Goal: Task Accomplishment & Management: Complete application form

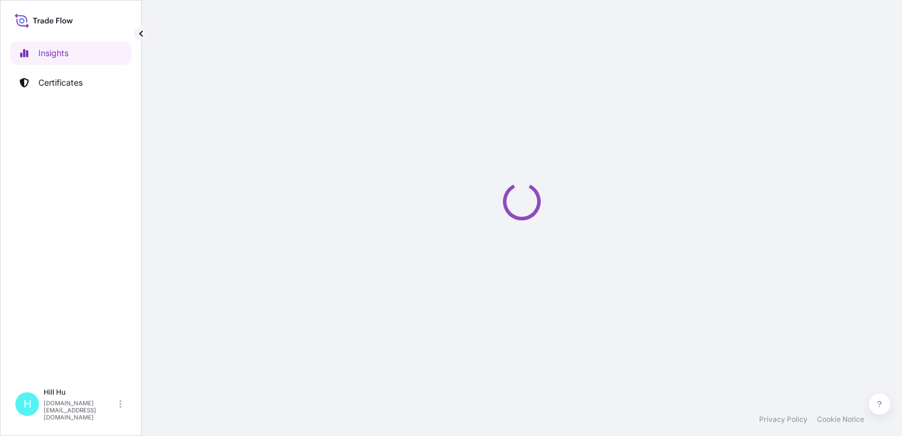
select select "2025"
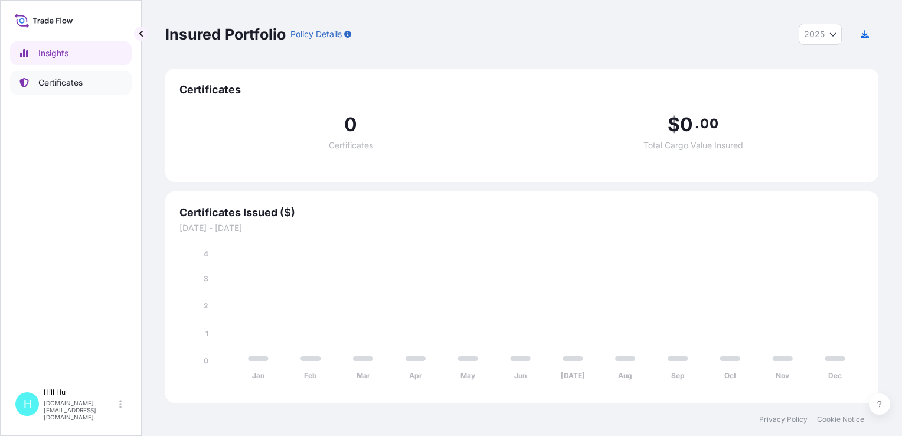
click at [66, 82] on p "Certificates" at bounding box center [60, 83] width 44 height 12
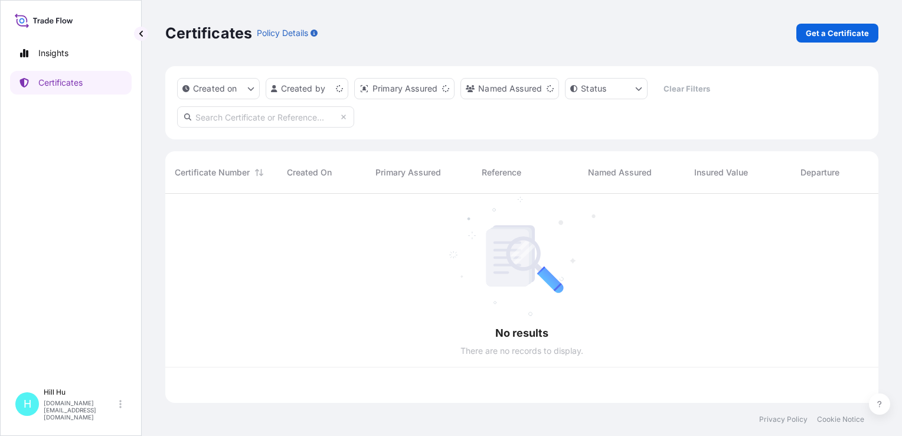
scroll to position [207, 704]
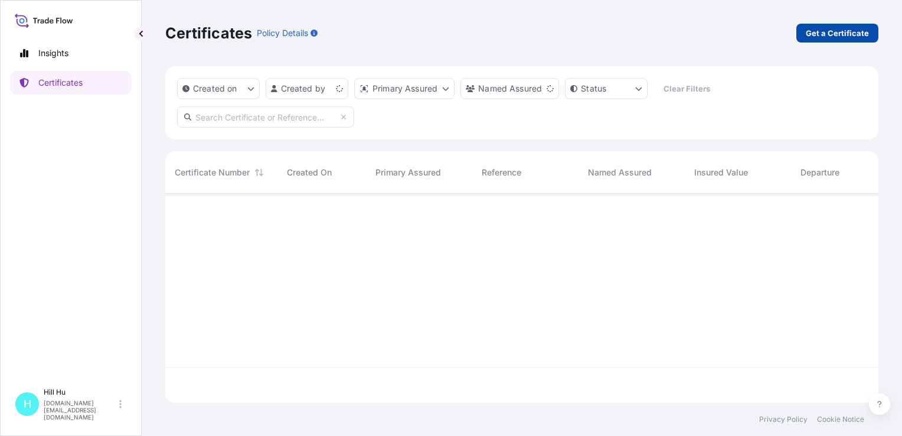
click at [848, 30] on p "Get a Certificate" at bounding box center [837, 33] width 63 height 12
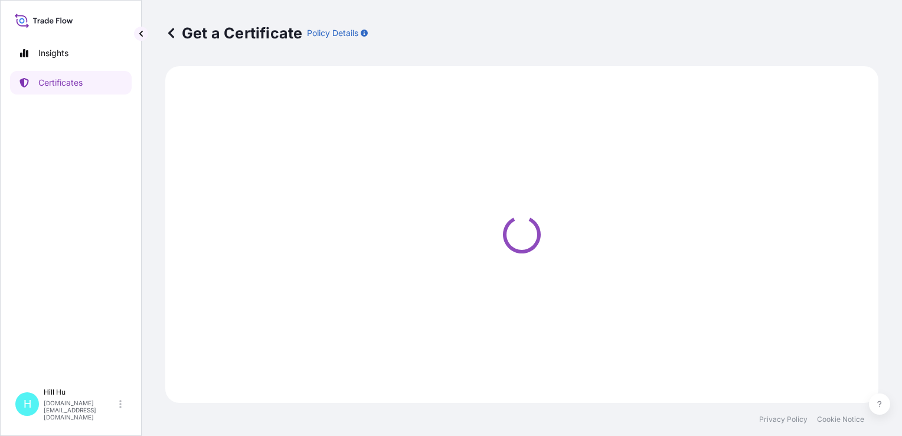
select select "Sea"
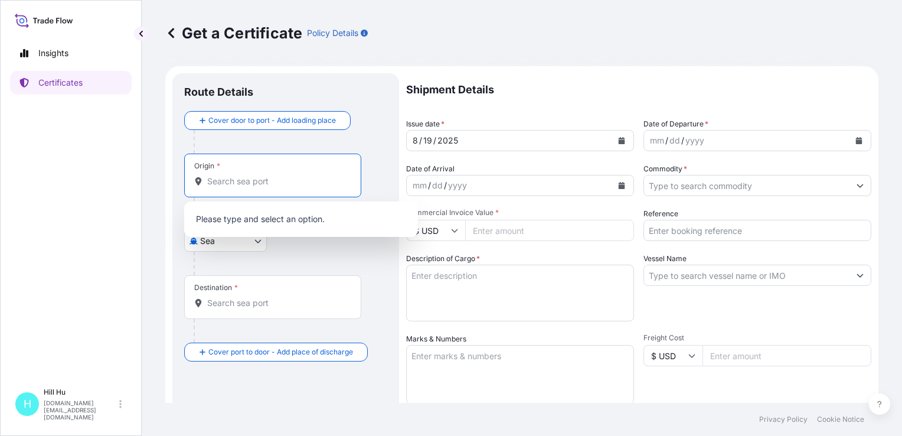
click at [223, 180] on input "Origin *" at bounding box center [276, 181] width 139 height 12
click at [238, 183] on input "Origin * Please select an origin" at bounding box center [276, 181] width 139 height 12
click at [237, 178] on input "Origin * Please select an origin" at bounding box center [276, 181] width 139 height 12
click at [251, 216] on span "CNSHK - Shekou Pt, [GEOGRAPHIC_DATA]" at bounding box center [305, 220] width 163 height 12
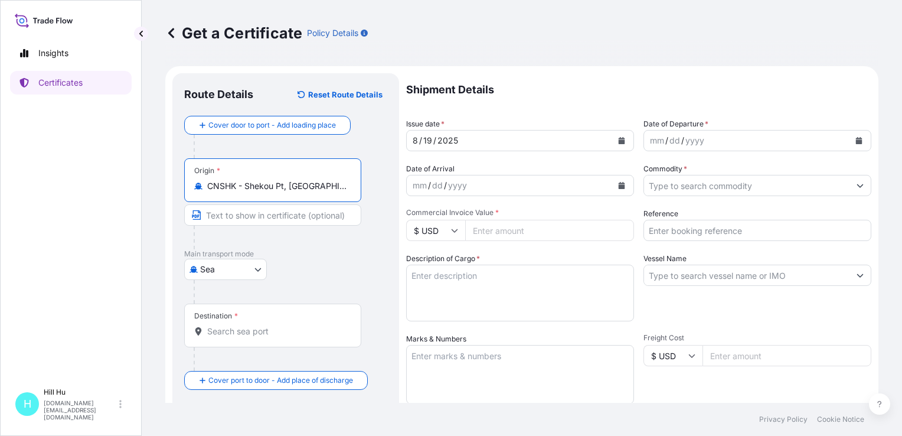
type input "CNSHK - Shekou Pt, [GEOGRAPHIC_DATA]"
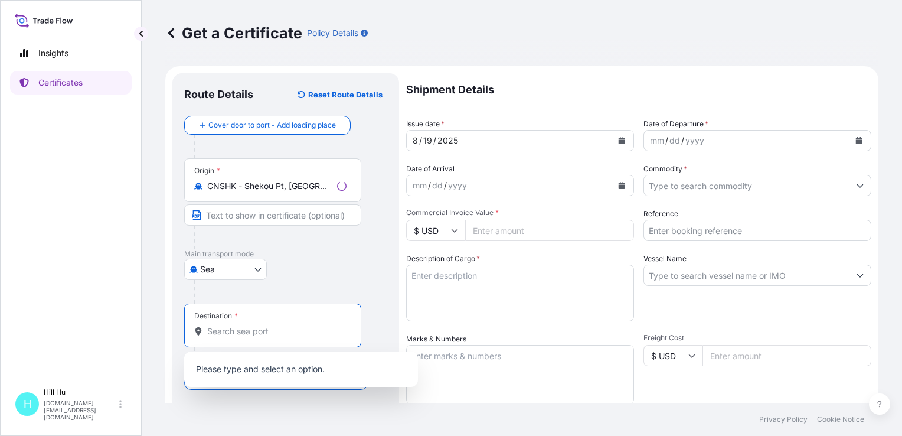
click at [220, 334] on input "Destination *" at bounding box center [276, 331] width 139 height 12
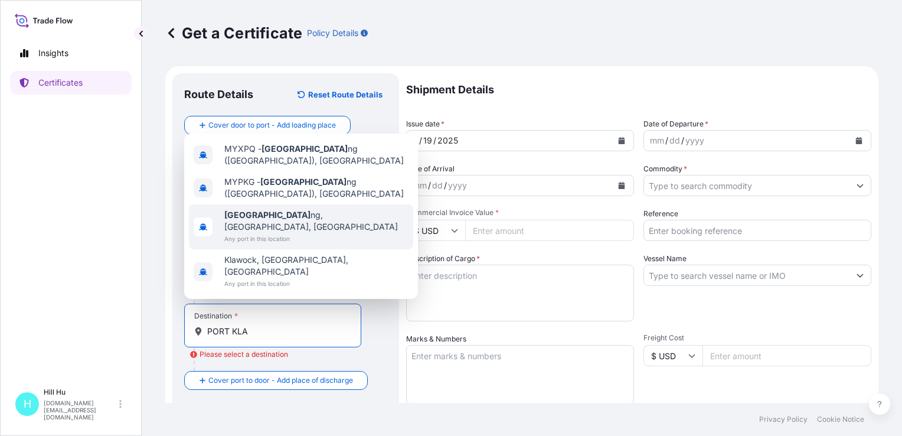
click at [295, 233] on span "[GEOGRAPHIC_DATA], [GEOGRAPHIC_DATA], [GEOGRAPHIC_DATA]" at bounding box center [316, 221] width 184 height 24
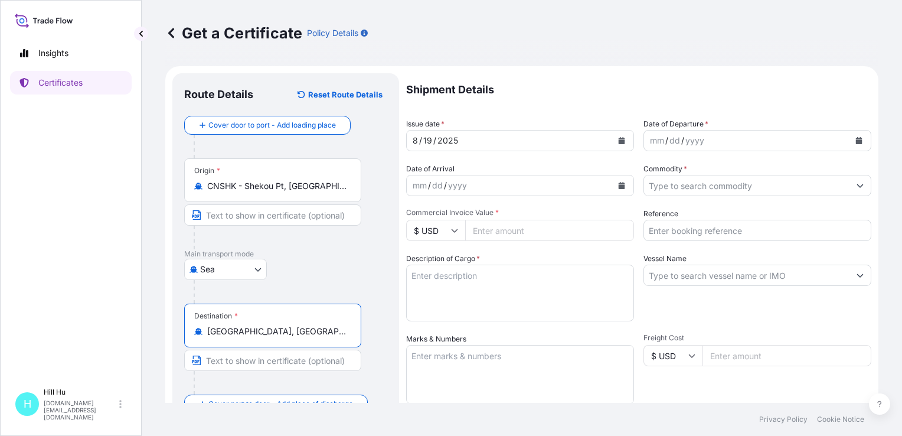
click at [333, 332] on input "[GEOGRAPHIC_DATA], [GEOGRAPHIC_DATA], [GEOGRAPHIC_DATA]" at bounding box center [276, 331] width 139 height 12
type input "[GEOGRAPHIC_DATA], [GEOGRAPHIC_DATA], [GEOGRAPHIC_DATA]"
click at [672, 142] on div "dd" at bounding box center [675, 140] width 13 height 14
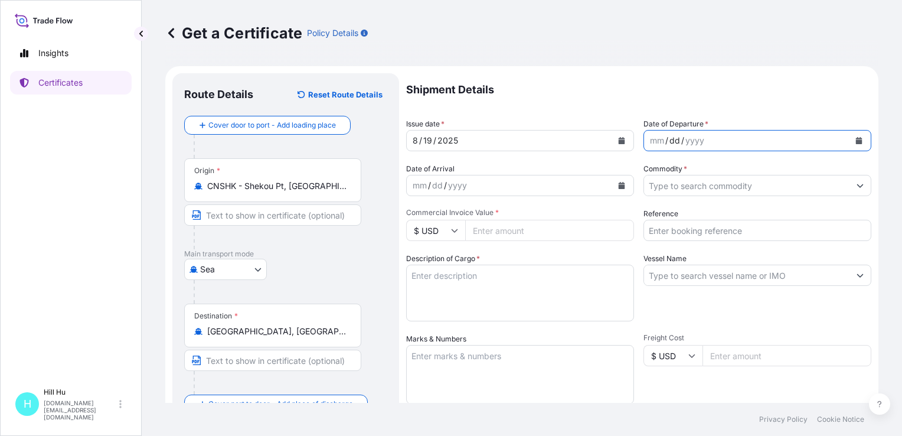
click at [856, 142] on icon "Calendar" at bounding box center [859, 140] width 6 height 7
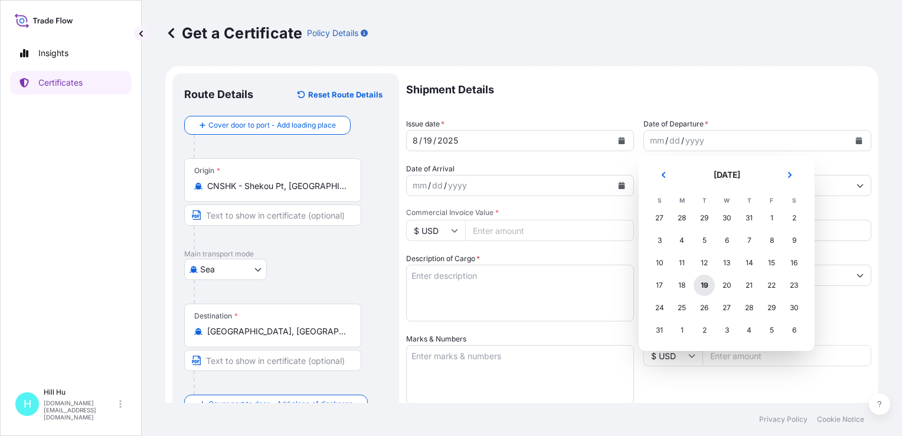
click at [703, 283] on div "19" at bounding box center [704, 285] width 21 height 21
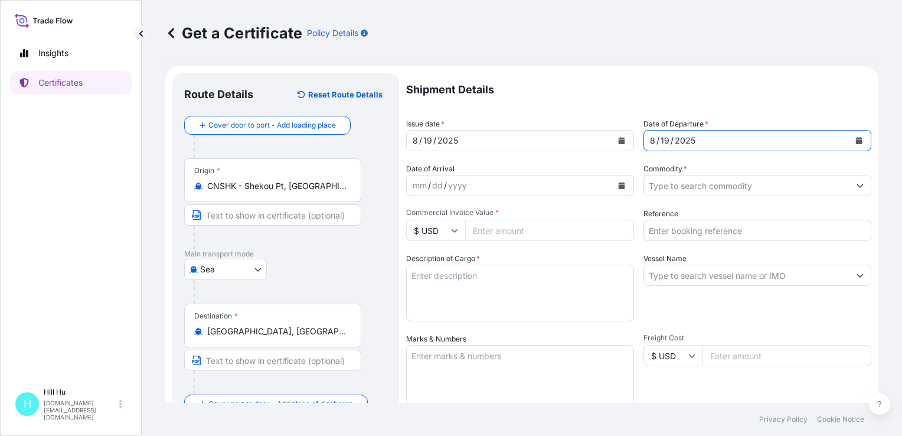
click at [721, 184] on input "Commodity *" at bounding box center [747, 185] width 206 height 21
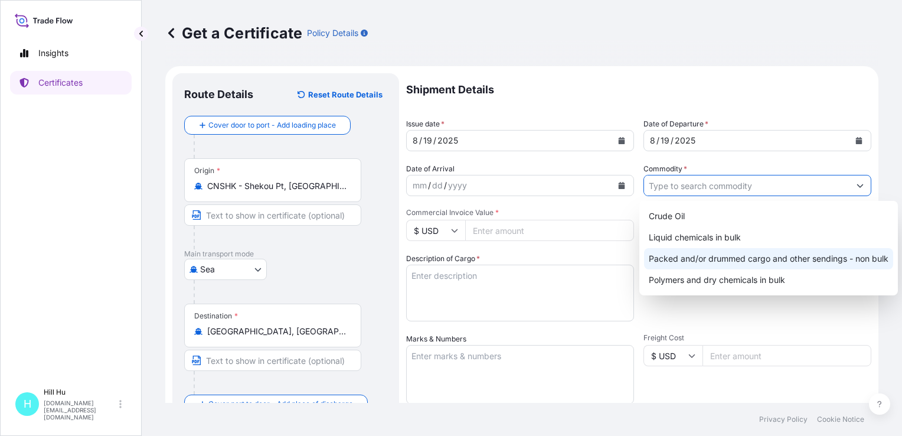
click at [739, 261] on div "Packed and/or drummed cargo and other sendings - non bulk" at bounding box center [768, 258] width 249 height 21
type input "Packed and/or drummed cargo and other sendings - non bulk"
click at [683, 263] on div "Packed and/or drummed cargo and other sendings - non bulk" at bounding box center [768, 258] width 249 height 21
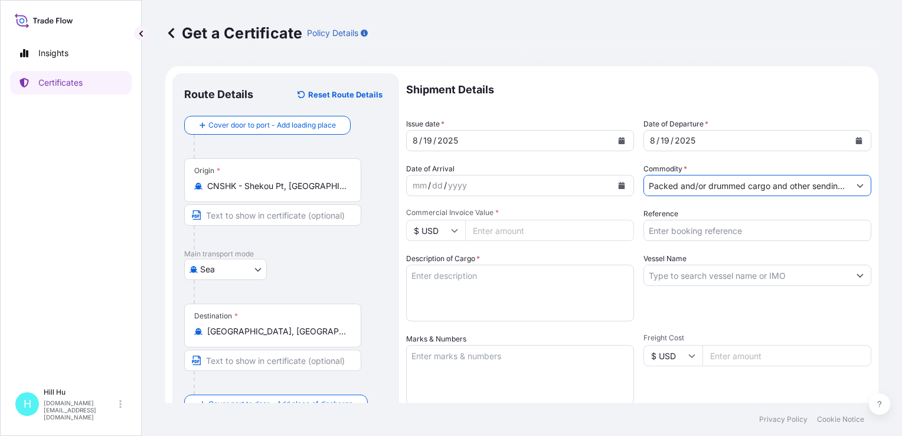
click at [687, 229] on input "Reference" at bounding box center [758, 230] width 228 height 21
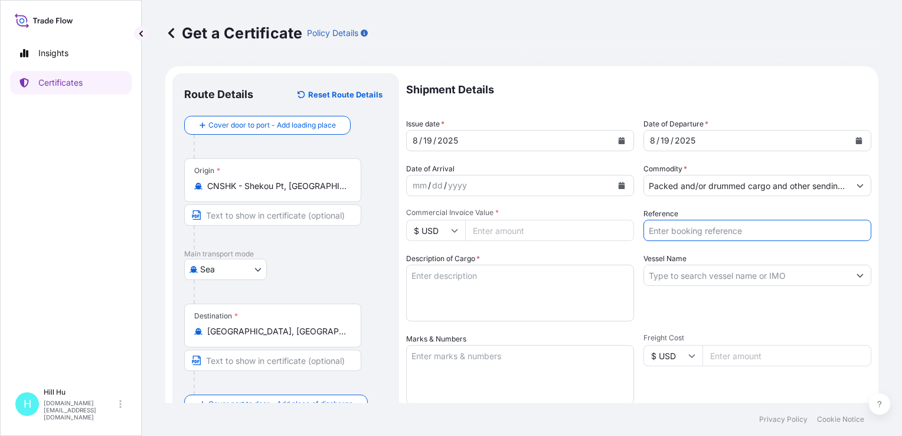
paste input "5013214411"
type input "5013214411"
click at [452, 229] on icon at bounding box center [454, 230] width 7 height 7
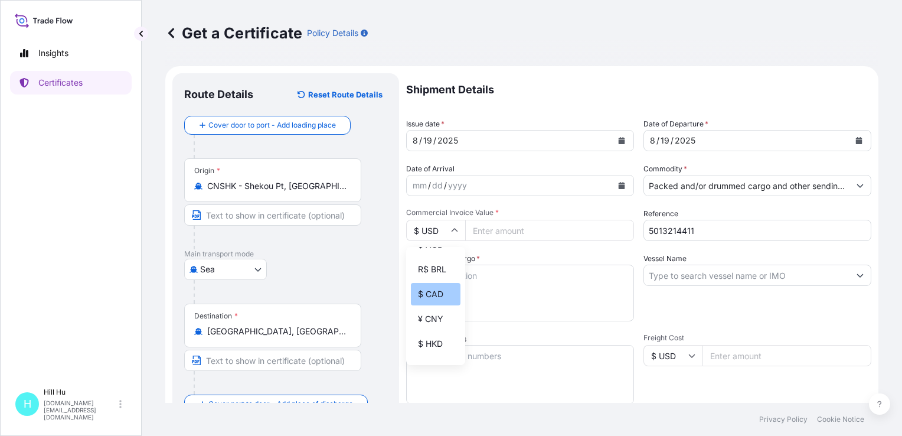
scroll to position [118, 0]
click at [436, 328] on div "¥ CNY" at bounding box center [436, 318] width 50 height 22
type input "¥ CNY"
click at [502, 228] on input "Commercial Invoice Value *" at bounding box center [549, 230] width 169 height 21
paste input "522662.22"
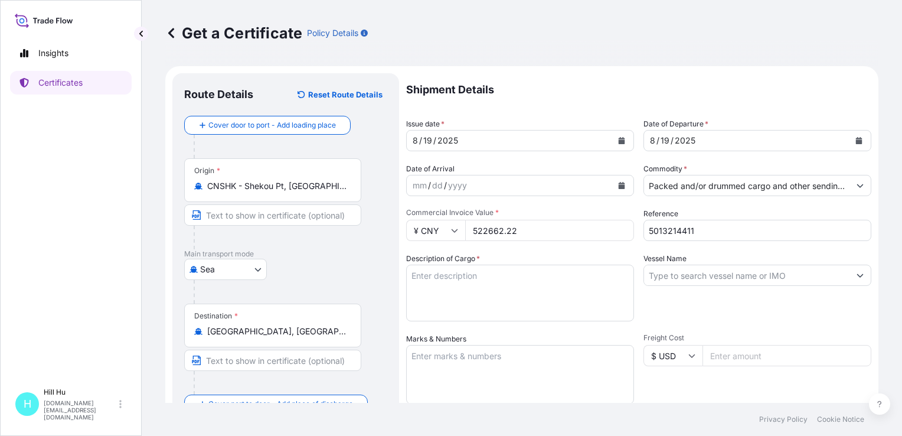
type input "522662.22"
click at [477, 276] on textarea "Description of Cargo *" at bounding box center [520, 293] width 228 height 57
paste textarea "POLYFLAM [PERSON_NAME] 9180 NATURAL C1, BG25HT"
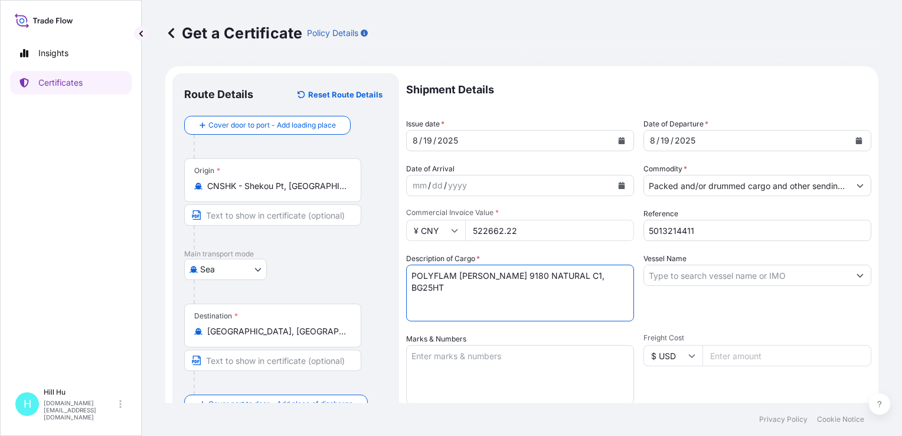
click at [416, 285] on textarea "POLYFLAM [PERSON_NAME] 9180 NATURAL C1, BG25HT" at bounding box center [520, 293] width 228 height 57
click at [600, 279] on textarea "POLYFLAM [PERSON_NAME] 9180 NATURAL C1, BG25HT" at bounding box center [520, 293] width 228 height 57
click at [454, 302] on textarea "POLYFLAM [PERSON_NAME] 9180 NATURAL C1, BG25HT N.W.: TOTAL: 18PALLETS/720BAGS" at bounding box center [520, 293] width 228 height 57
type textarea "POLYFLAM [PERSON_NAME] 9180 NATURAL C1, BG25HT N.W.: 18000KGS TOTAL: 18PALLETS/…"
click at [446, 354] on textarea "Marks & Numbers" at bounding box center [520, 374] width 228 height 59
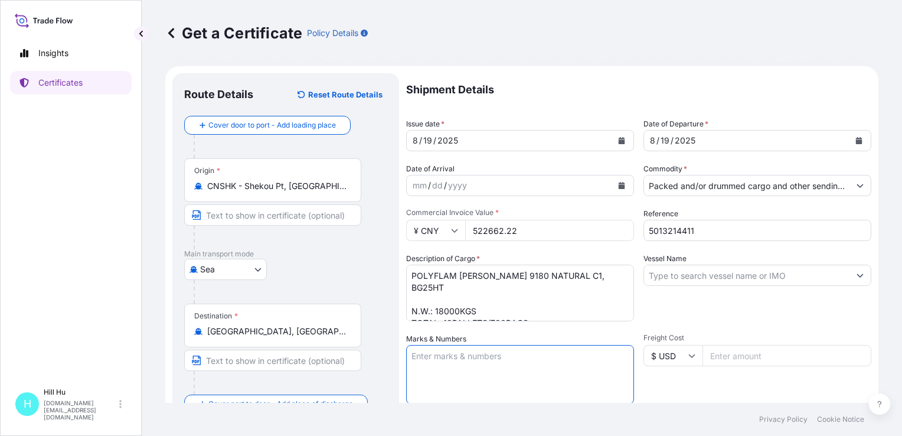
click at [466, 354] on textarea "Marks & Numbers" at bounding box center [520, 374] width 228 height 59
paste textarea "LYONDELLBASELL"
type textarea "LYONDELLBASELL"
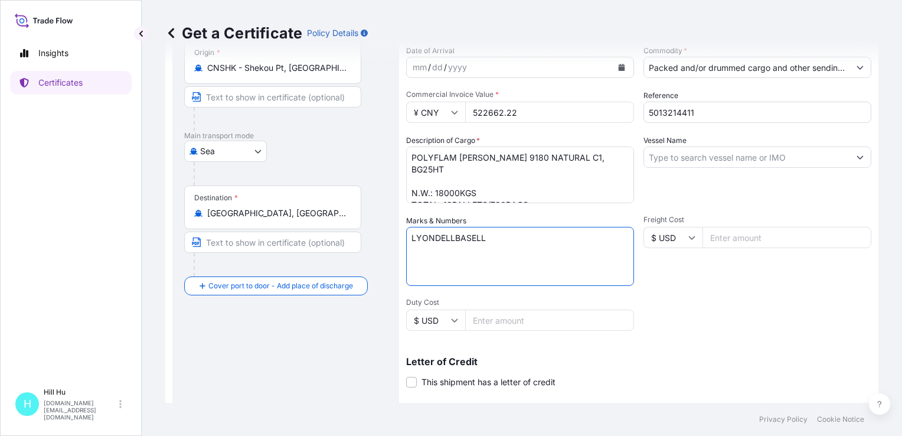
click at [675, 157] on input "Vessel Name" at bounding box center [747, 156] width 206 height 21
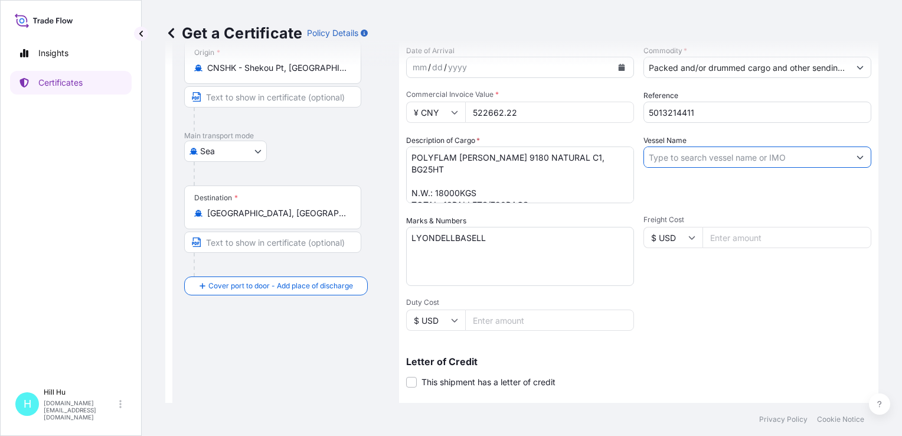
paste input "CMA CGM CAIMEP"
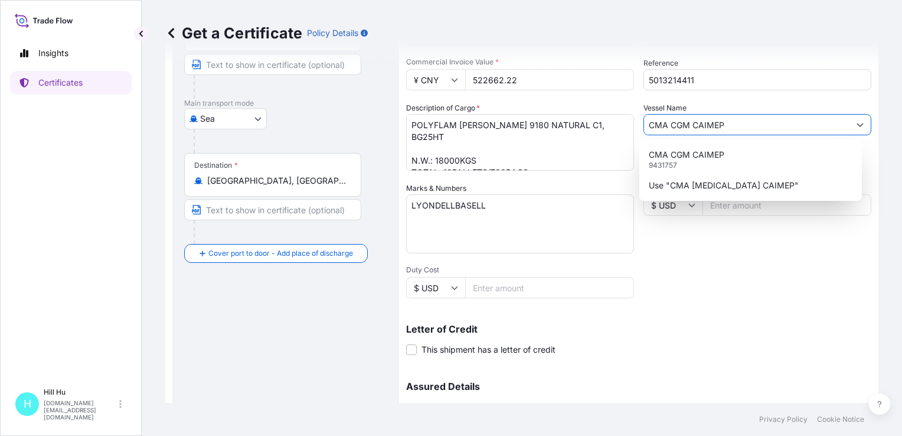
scroll to position [236, 0]
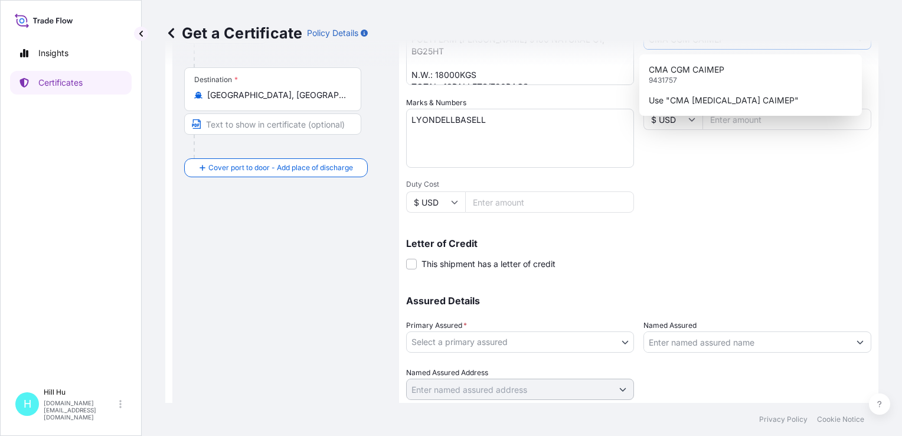
type input "CMA CGM CAIMEP"
click at [441, 343] on body "0 options available. 2 options available. 2 options available. 2 options availa…" at bounding box center [451, 218] width 902 height 436
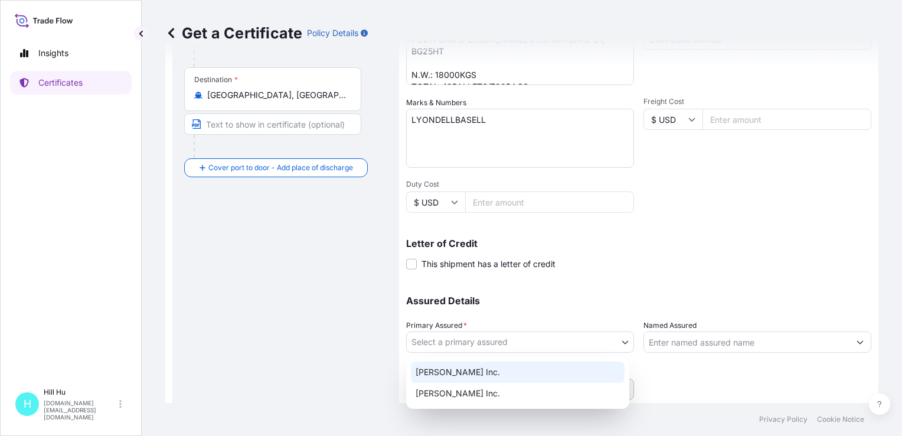
click at [445, 374] on div "[PERSON_NAME] Inc." at bounding box center [518, 371] width 214 height 21
select select "32057"
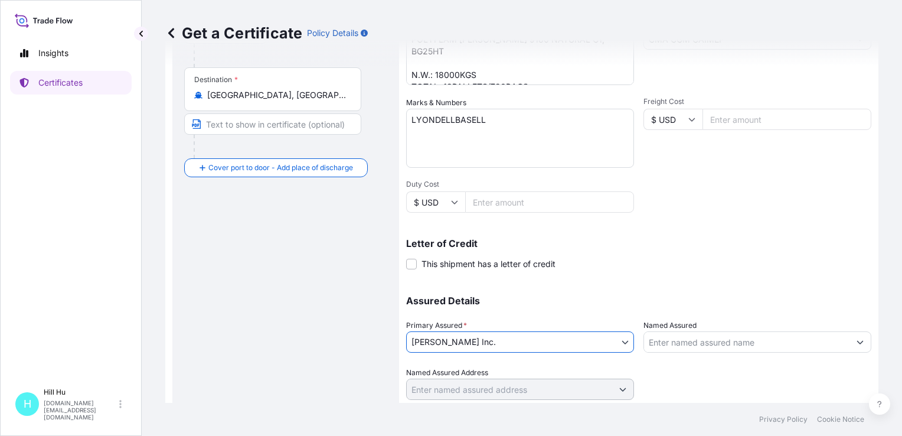
click at [685, 346] on input "Named Assured" at bounding box center [747, 341] width 206 height 21
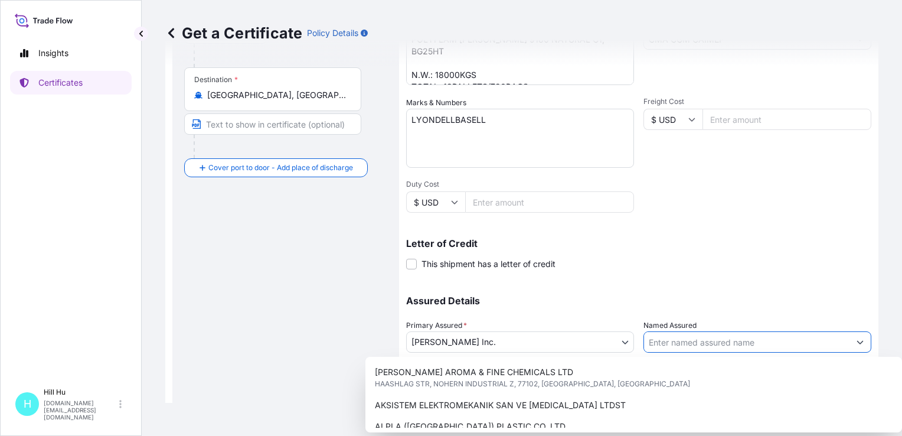
paste input "LyondellBasell Advanced Polymer (Dongguan) Co. Ltd."
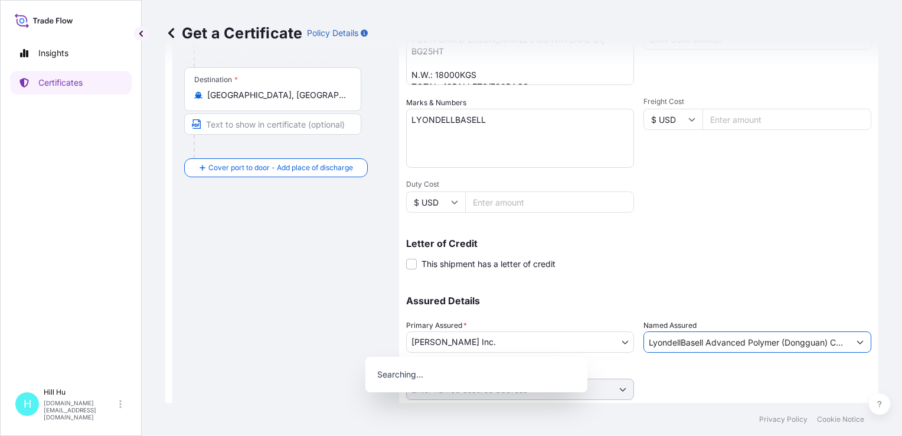
scroll to position [0, 21]
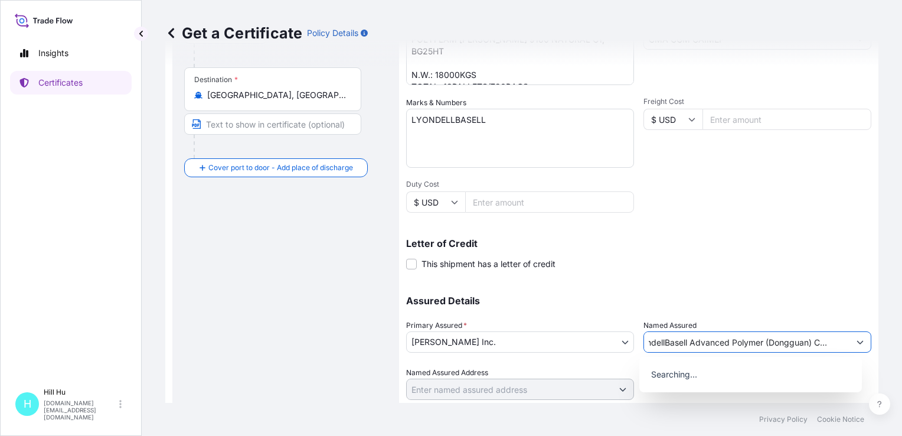
type input "LyondellBasell Advanced Polymer (Dongguan) Co. Ltd."
click at [788, 263] on div "Letter of Credit This shipment has a letter of credit Letter of credit * Letter…" at bounding box center [638, 254] width 465 height 31
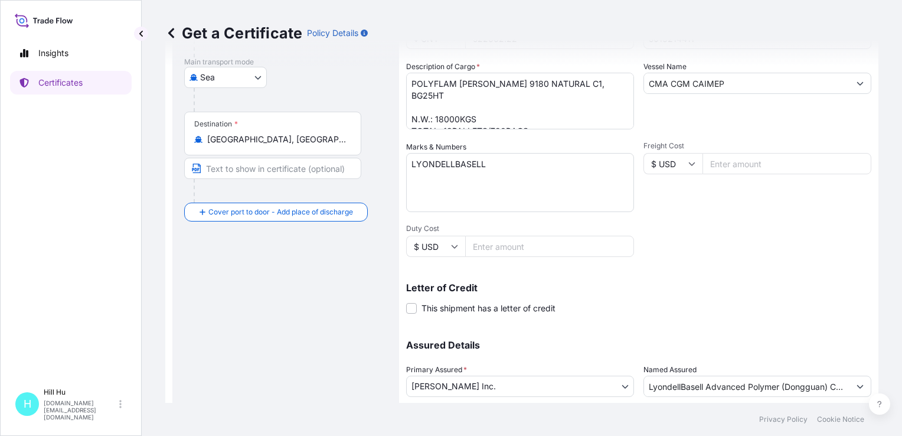
scroll to position [272, 0]
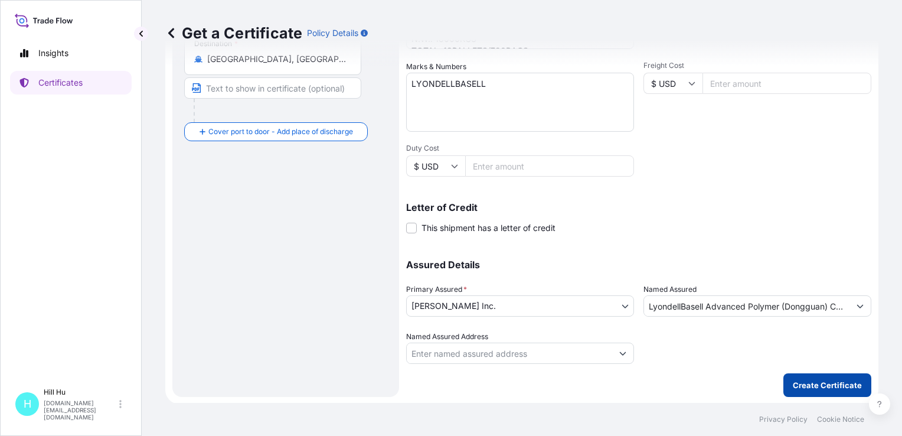
click at [815, 387] on p "Create Certificate" at bounding box center [827, 385] width 69 height 12
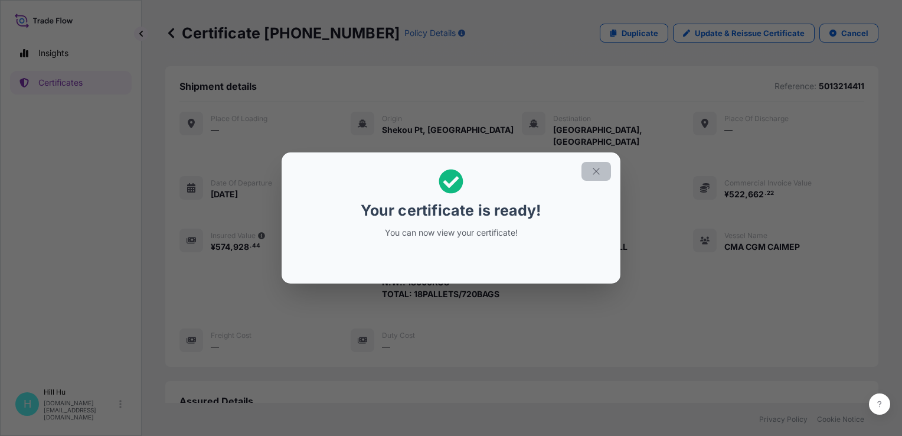
click at [597, 172] on icon "button" at bounding box center [596, 171] width 11 height 11
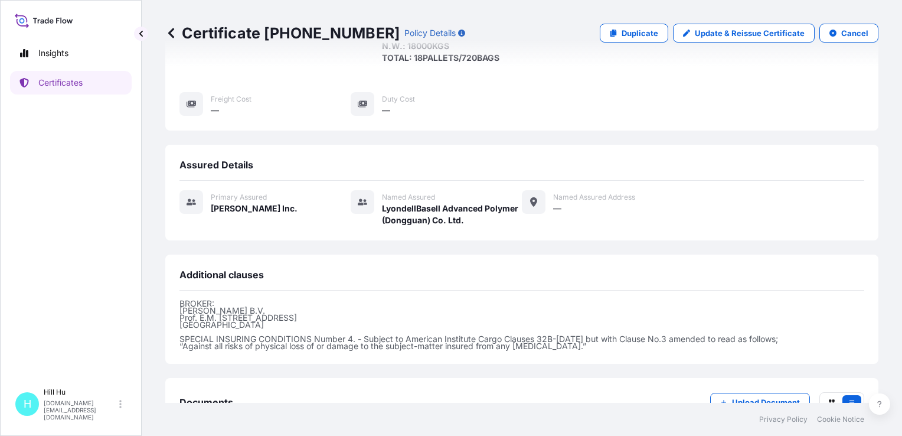
scroll to position [306, 0]
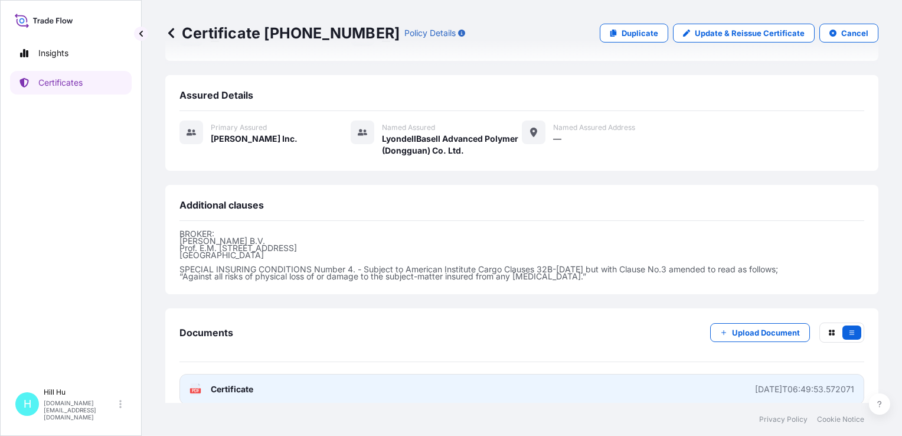
click at [226, 383] on span "Certificate" at bounding box center [232, 389] width 43 height 12
